Goal: Check status: Check status

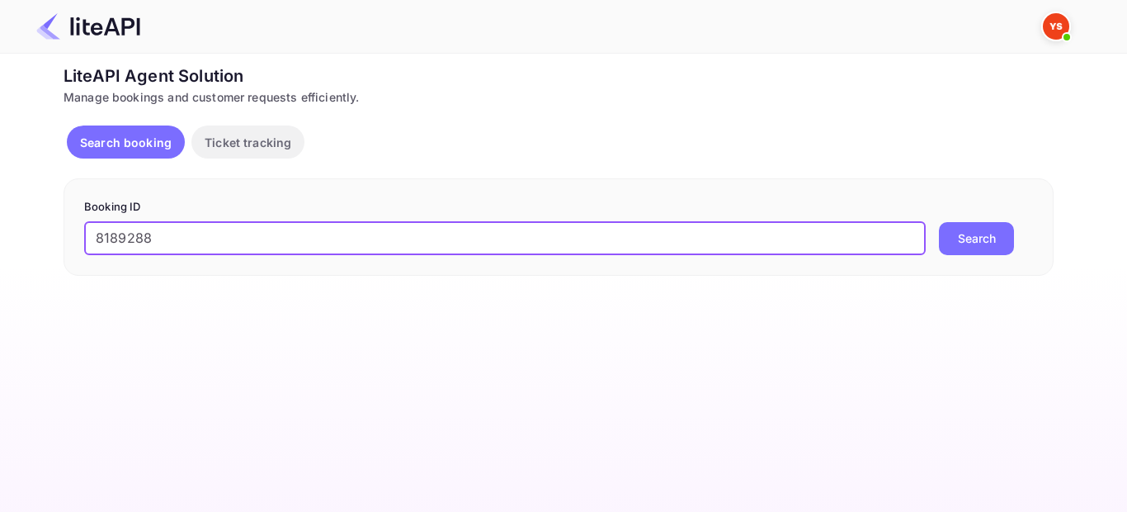
type input "8189288"
click at [972, 247] on button "Search" at bounding box center [976, 238] width 75 height 33
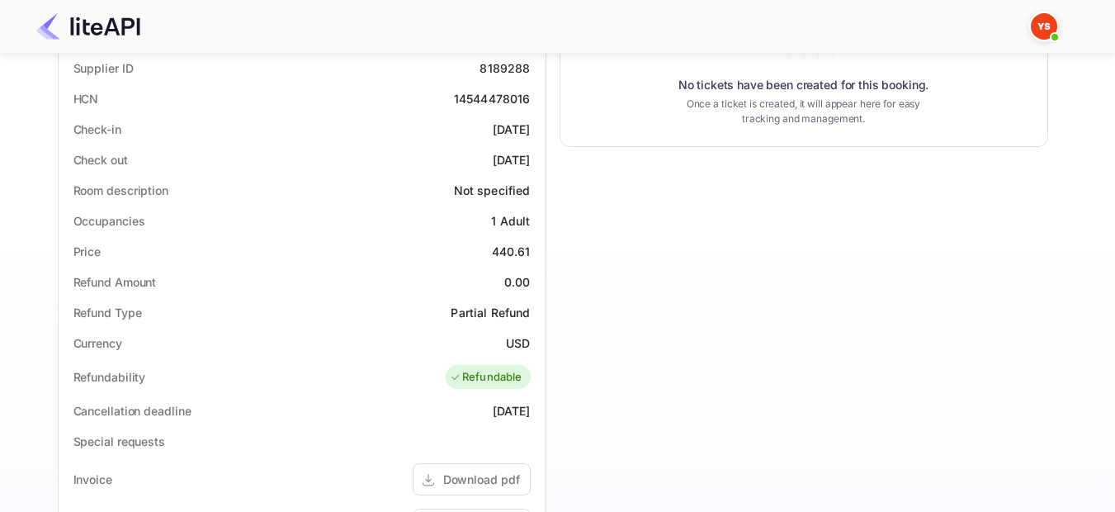
scroll to position [668, 0]
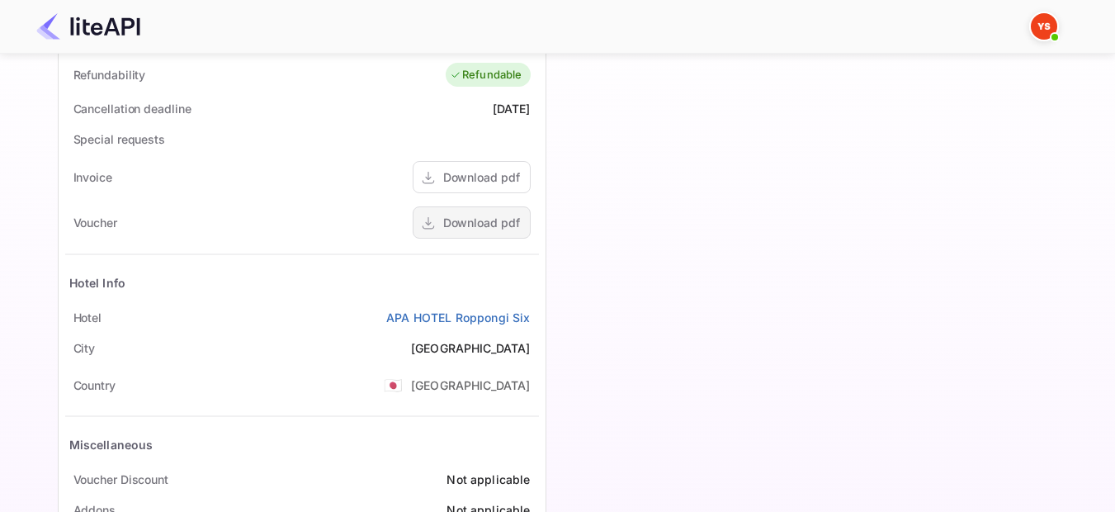
click at [511, 230] on div "Download pdf" at bounding box center [481, 222] width 77 height 17
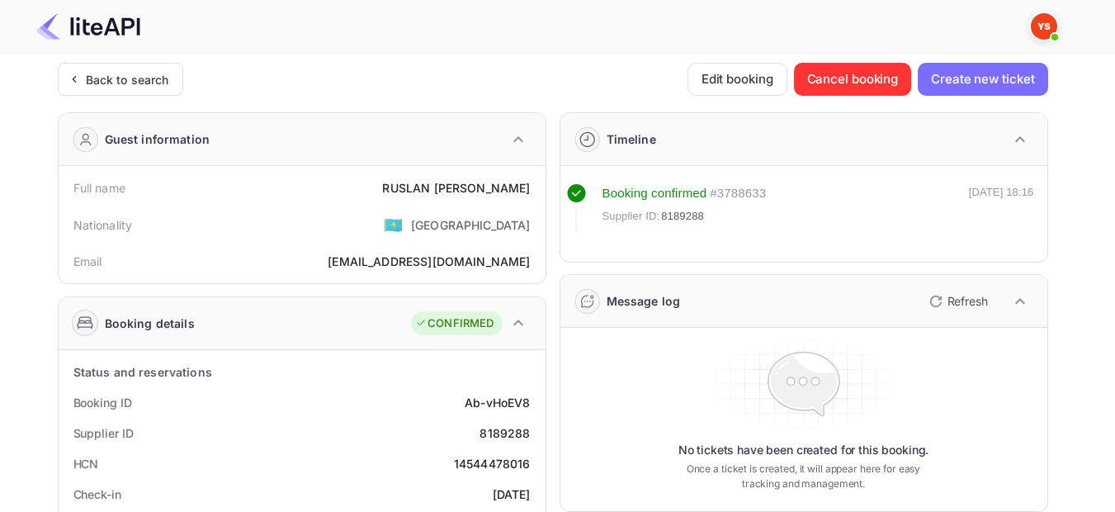
scroll to position [0, 0]
click at [127, 90] on div "Back to search" at bounding box center [120, 80] width 125 height 33
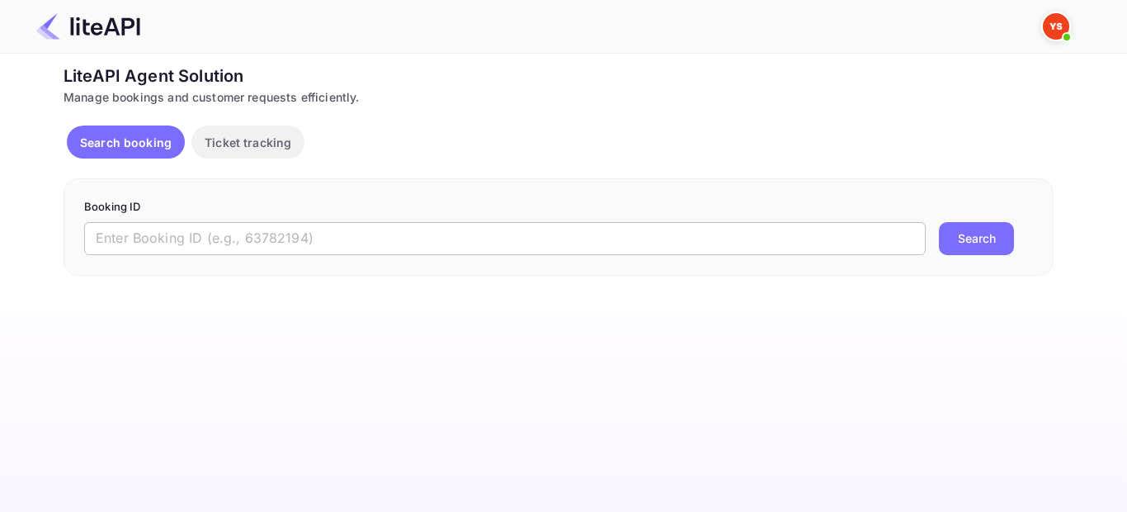
click at [310, 238] on input "text" at bounding box center [505, 238] width 842 height 33
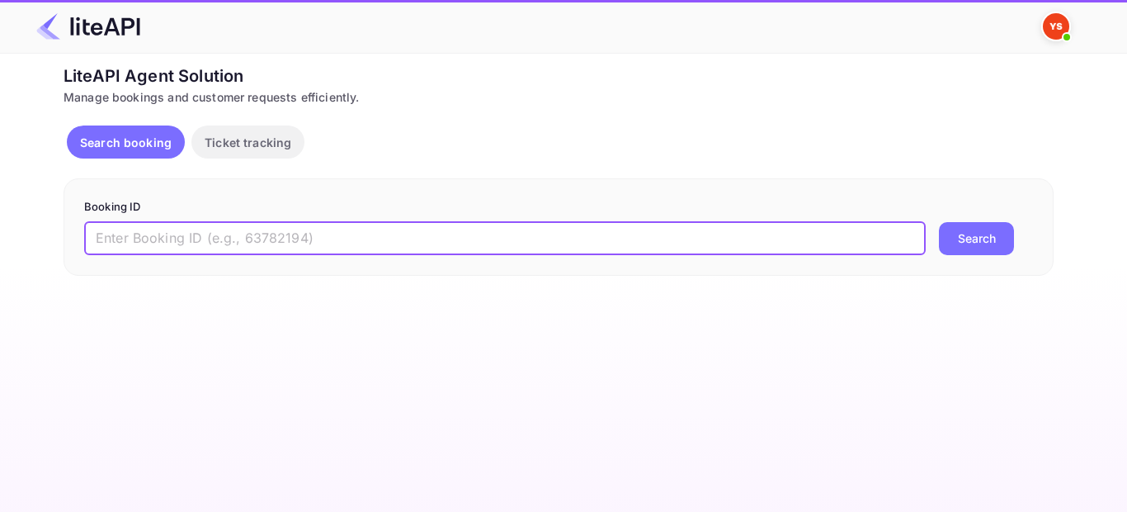
paste input "7706541"
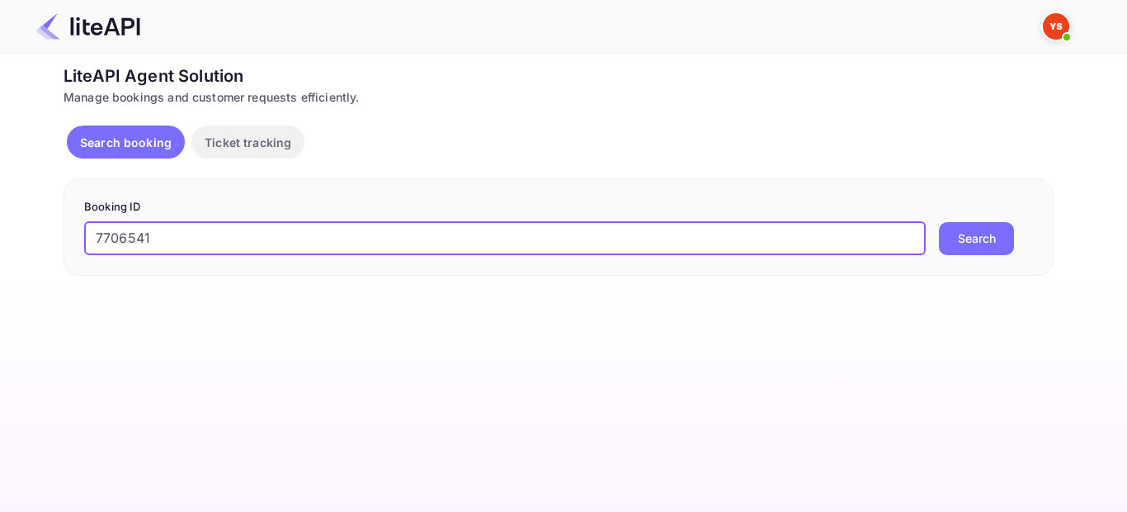
type input "7706541"
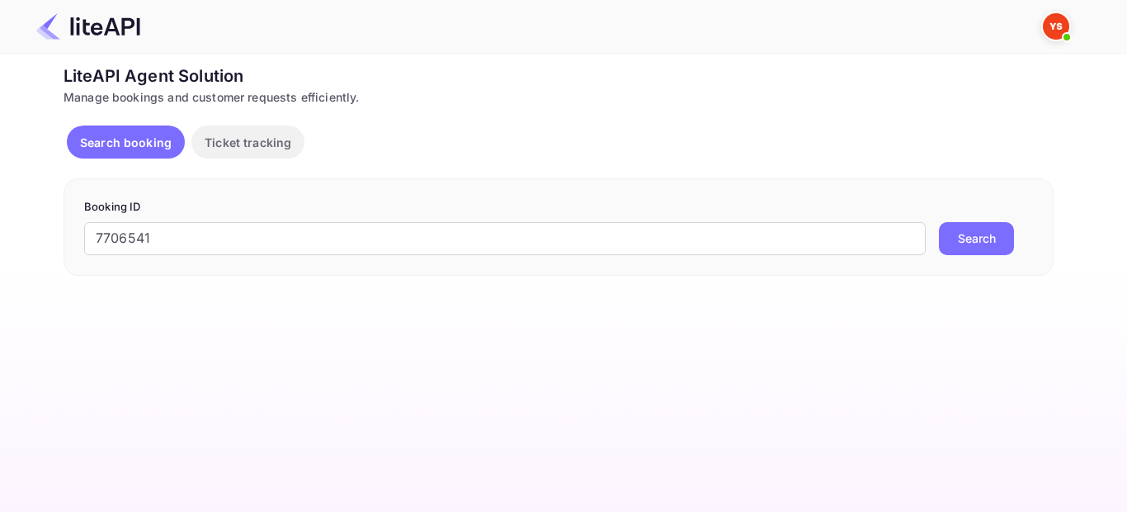
click at [972, 248] on button "Search" at bounding box center [976, 238] width 75 height 33
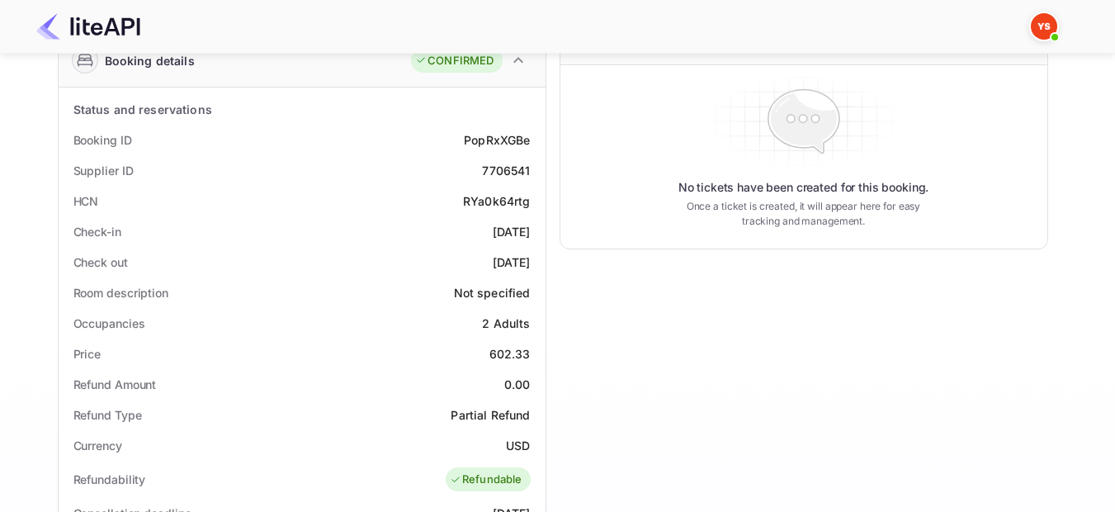
scroll to position [420, 0]
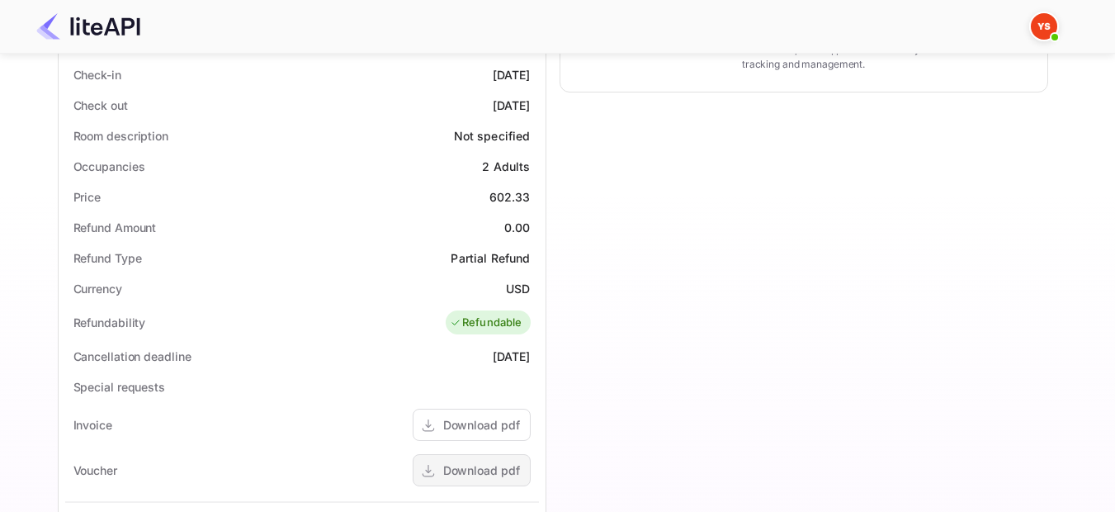
click at [479, 468] on div "Download pdf" at bounding box center [481, 469] width 77 height 17
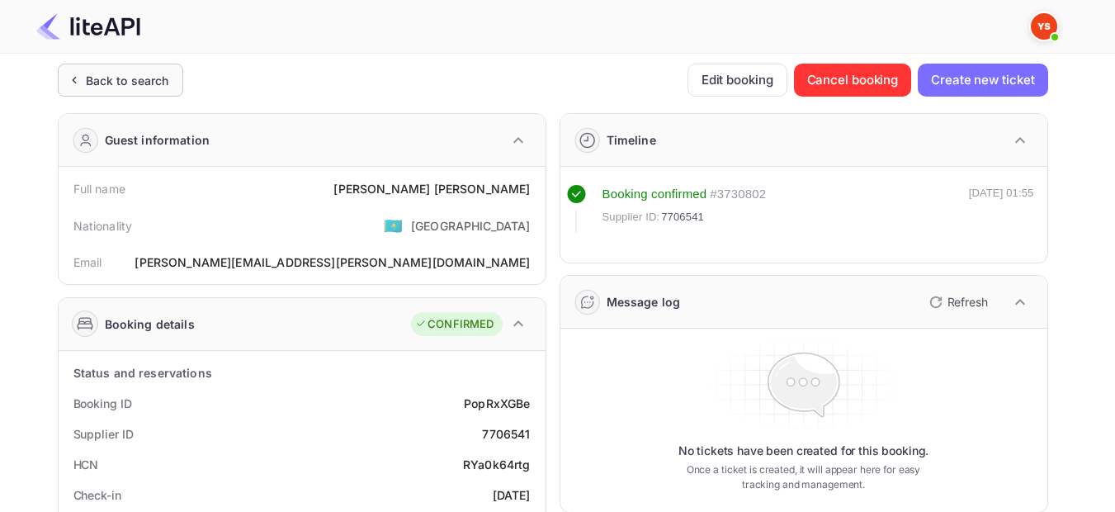
click at [87, 74] on div "Back to search" at bounding box center [127, 80] width 83 height 17
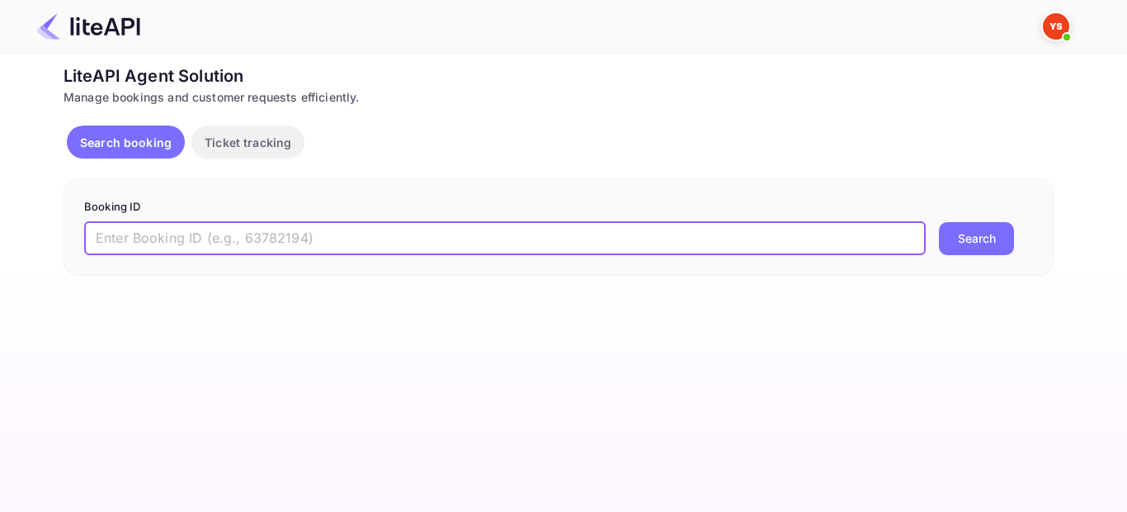
click at [234, 241] on input "text" at bounding box center [505, 238] width 842 height 33
paste input "6983092"
type input "6983092"
click at [974, 242] on button "Search" at bounding box center [976, 238] width 75 height 33
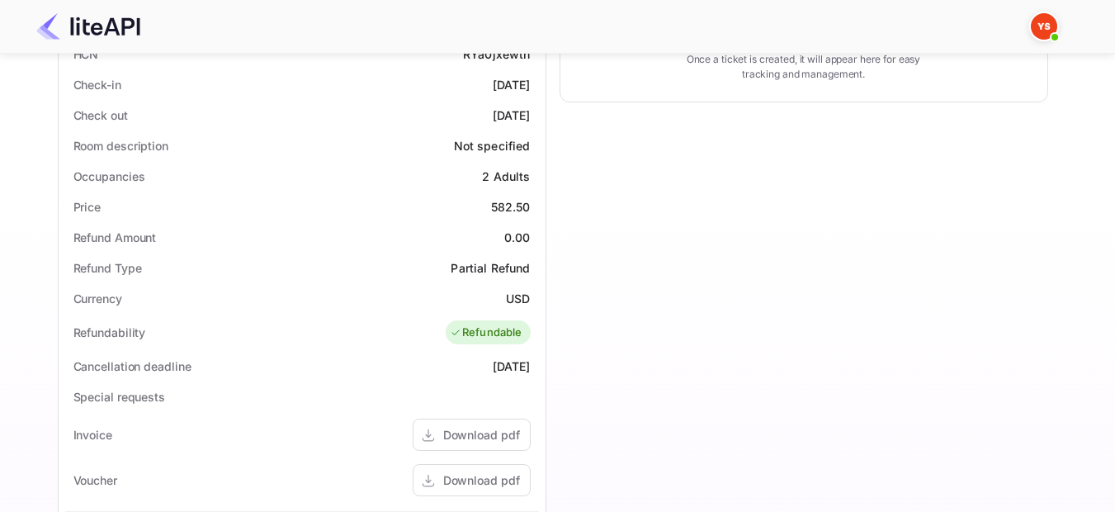
scroll to position [413, 0]
click at [499, 471] on div "Download pdf" at bounding box center [481, 477] width 77 height 17
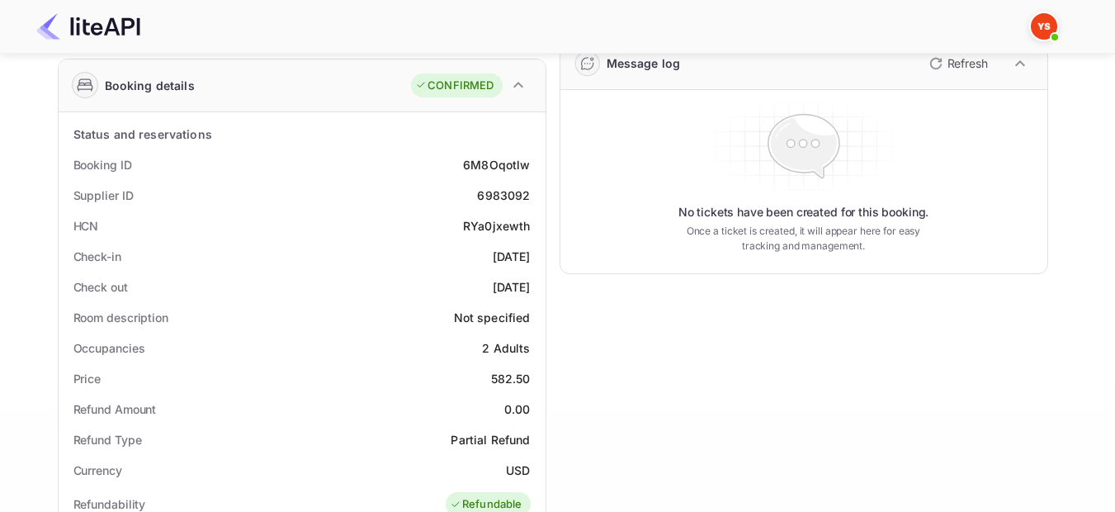
scroll to position [0, 0]
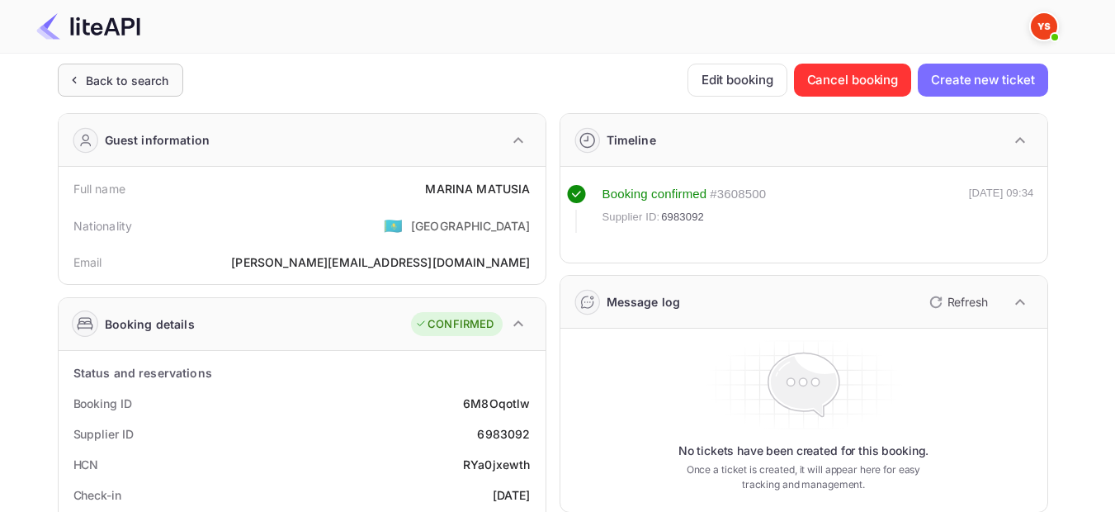
click at [124, 84] on div "Back to search" at bounding box center [127, 80] width 83 height 17
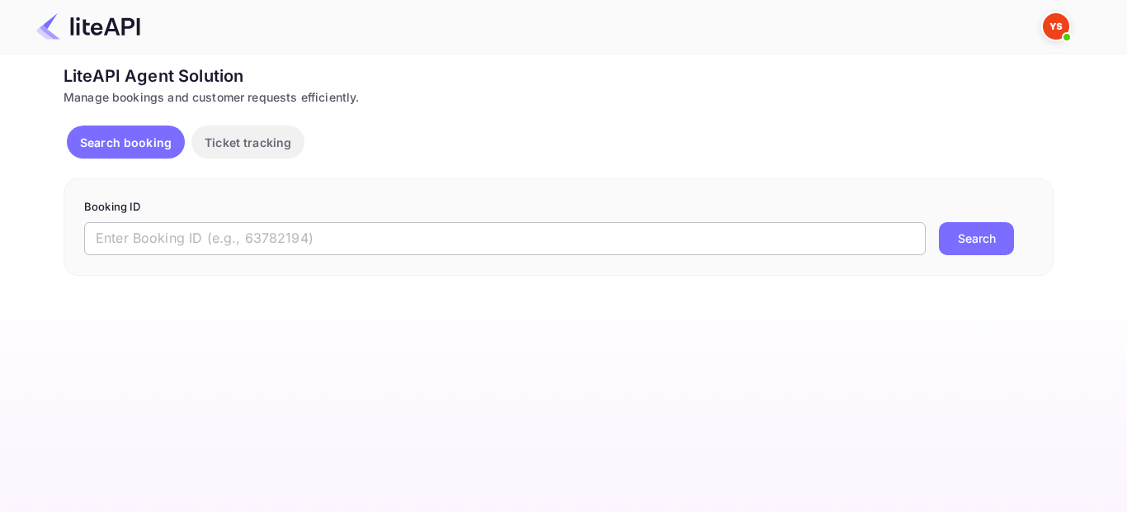
click at [460, 244] on input "text" at bounding box center [505, 238] width 842 height 33
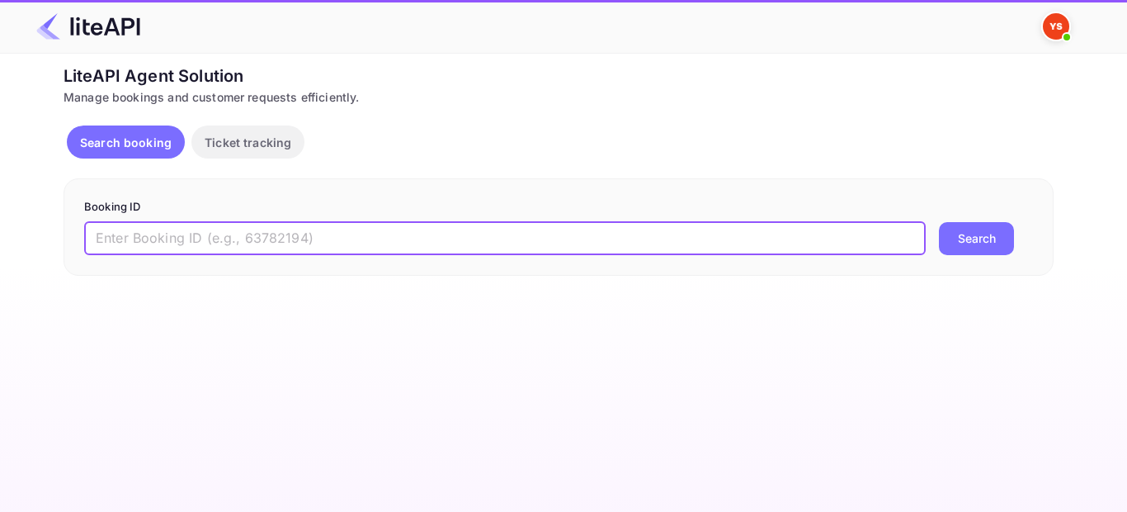
paste input "7312047"
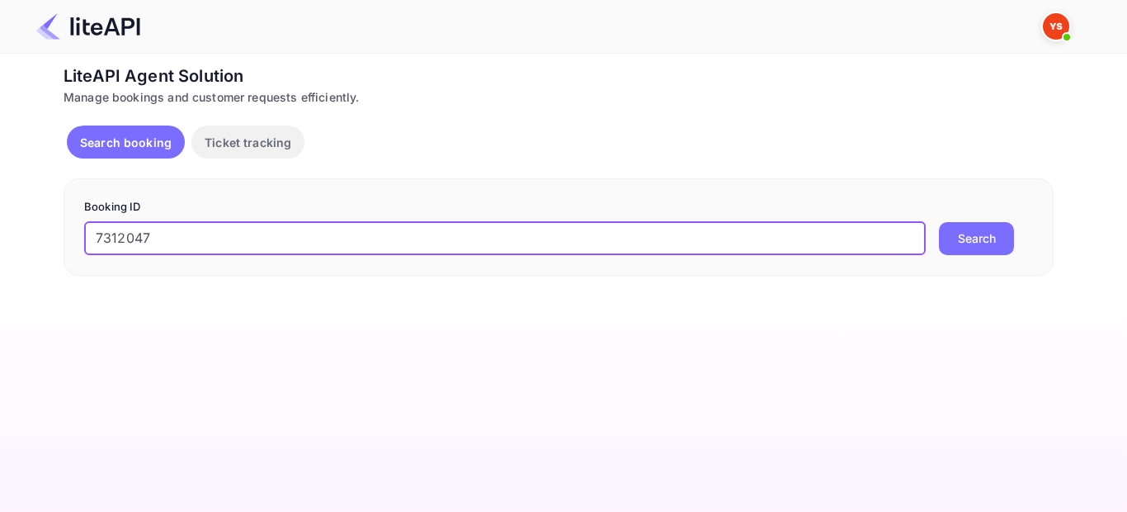
type input "7312047"
click at [967, 246] on button "Search" at bounding box center [976, 238] width 75 height 33
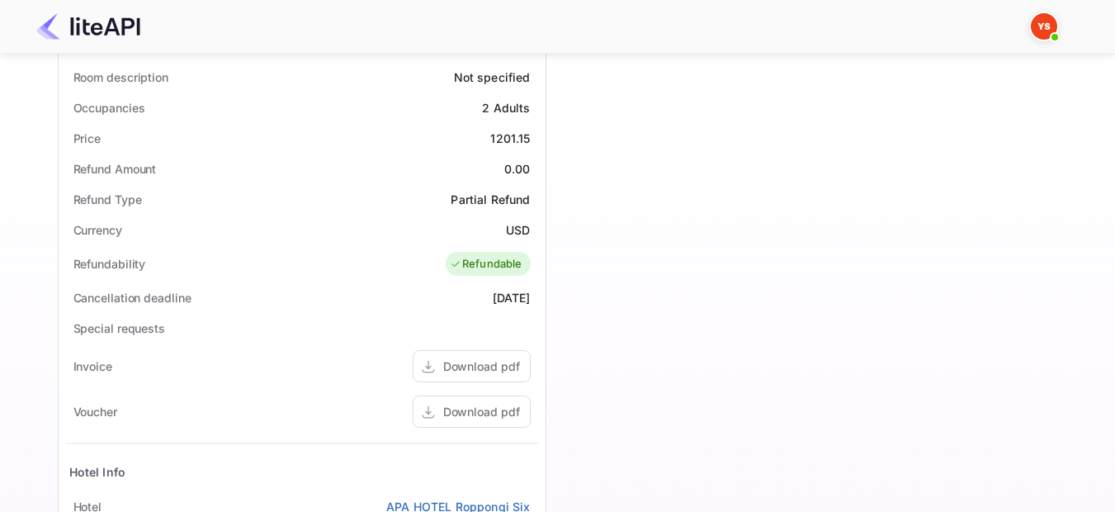
scroll to position [578, 0]
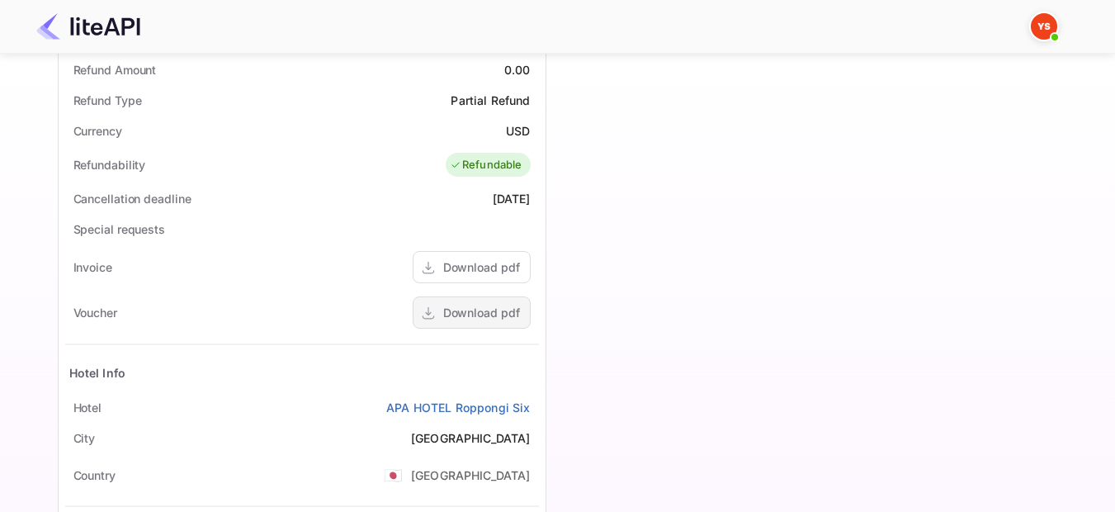
click at [518, 307] on div "Download pdf" at bounding box center [481, 312] width 77 height 17
